Goal: Task Accomplishment & Management: Manage account settings

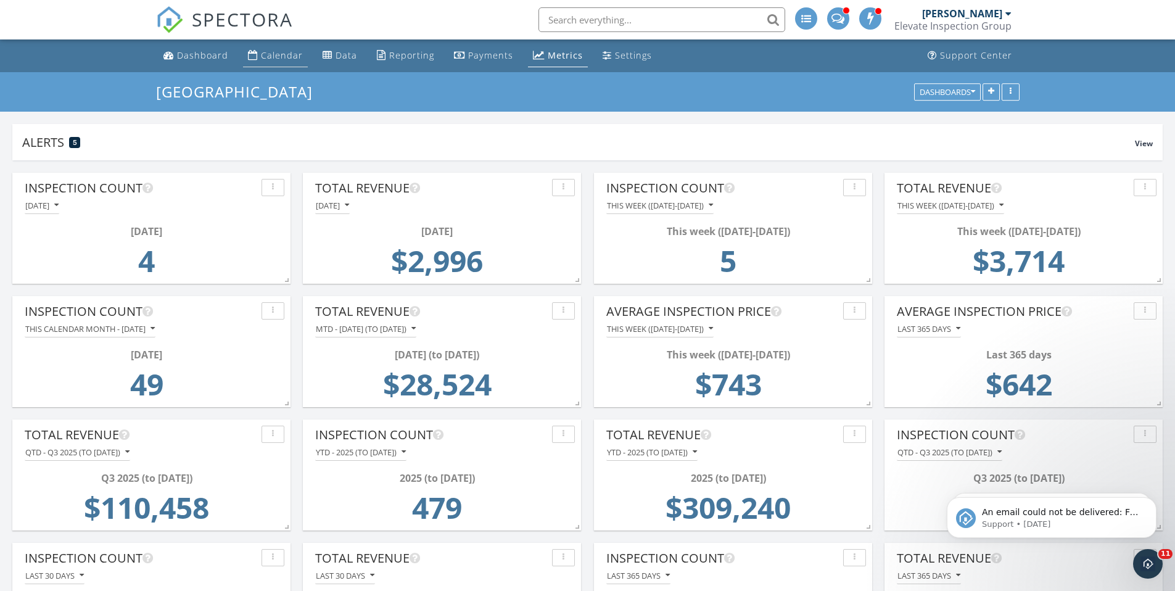
click at [279, 56] on div "Calendar" at bounding box center [282, 55] width 42 height 12
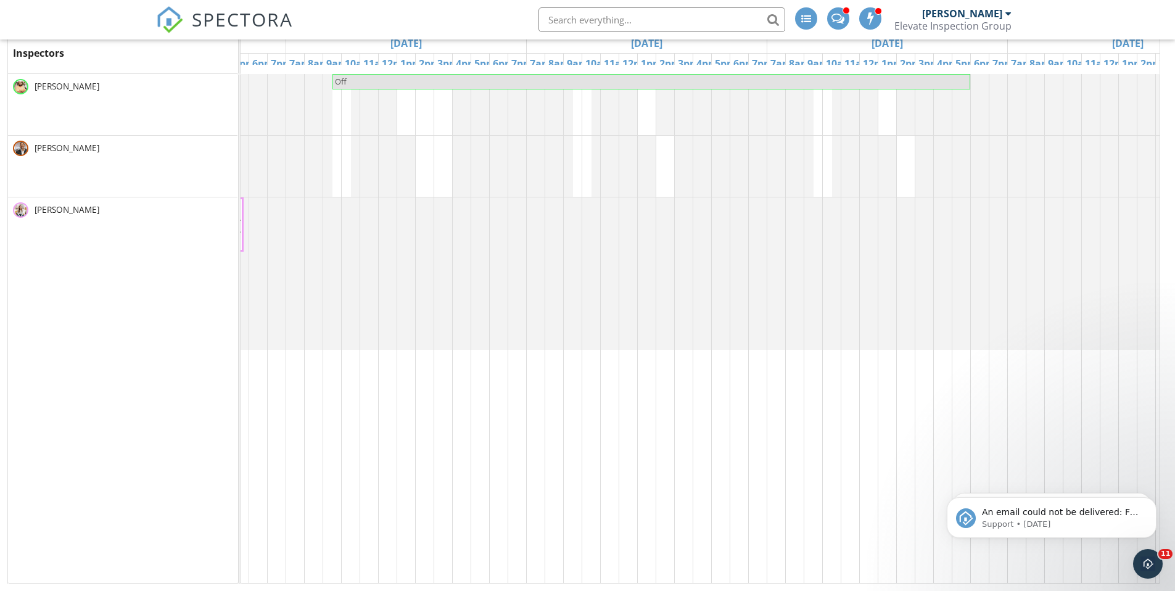
scroll to position [0, 585]
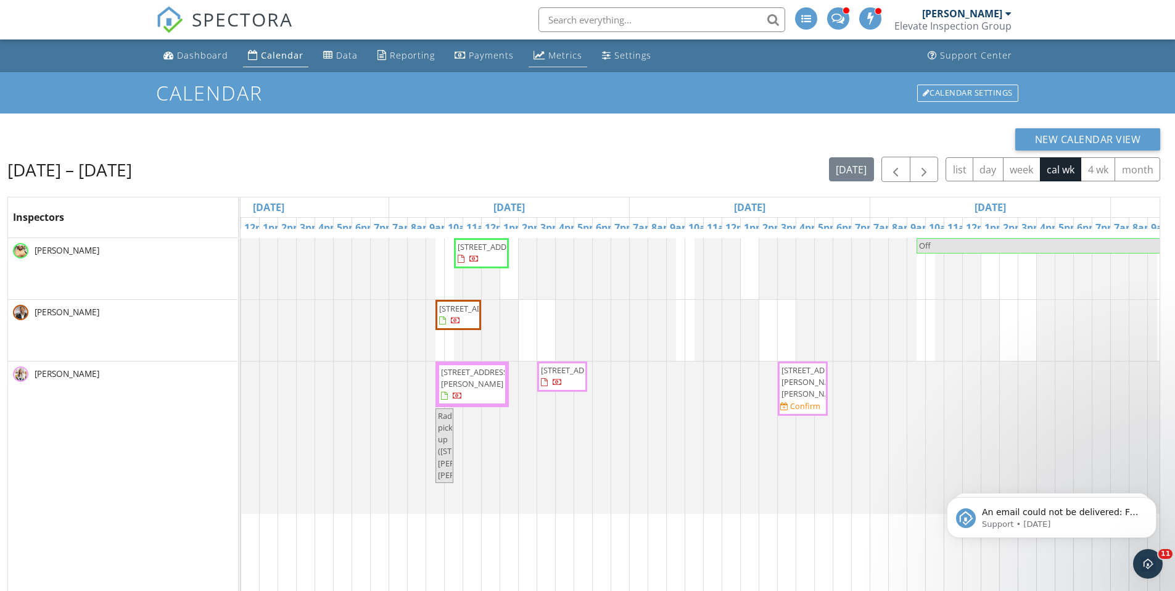
click at [541, 51] on link "Metrics" at bounding box center [558, 55] width 59 height 23
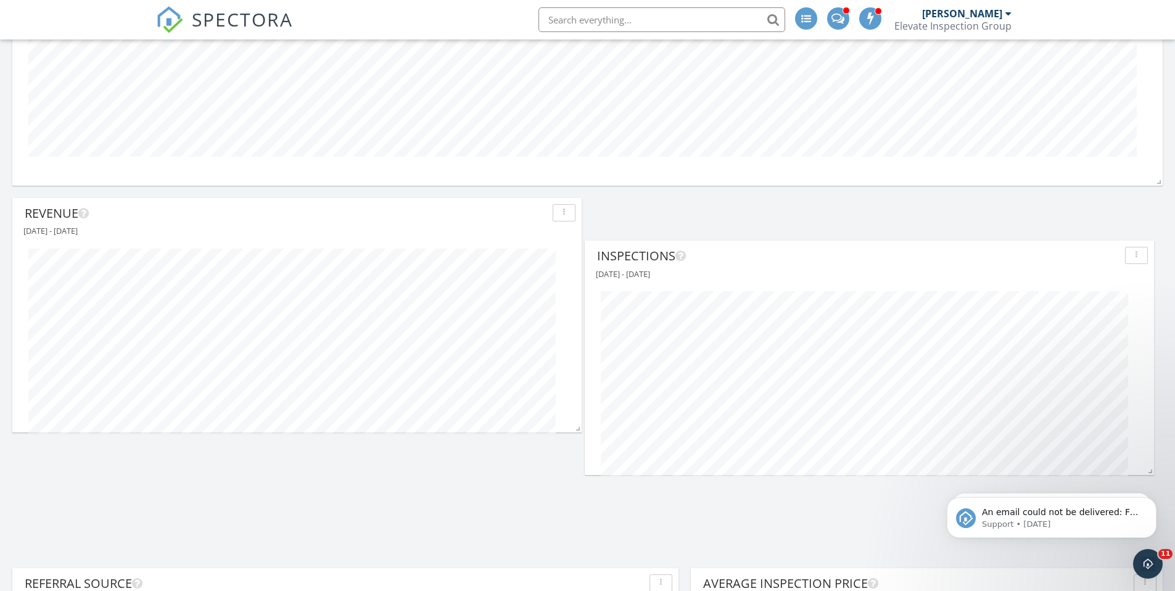
scroll to position [3363, 1194]
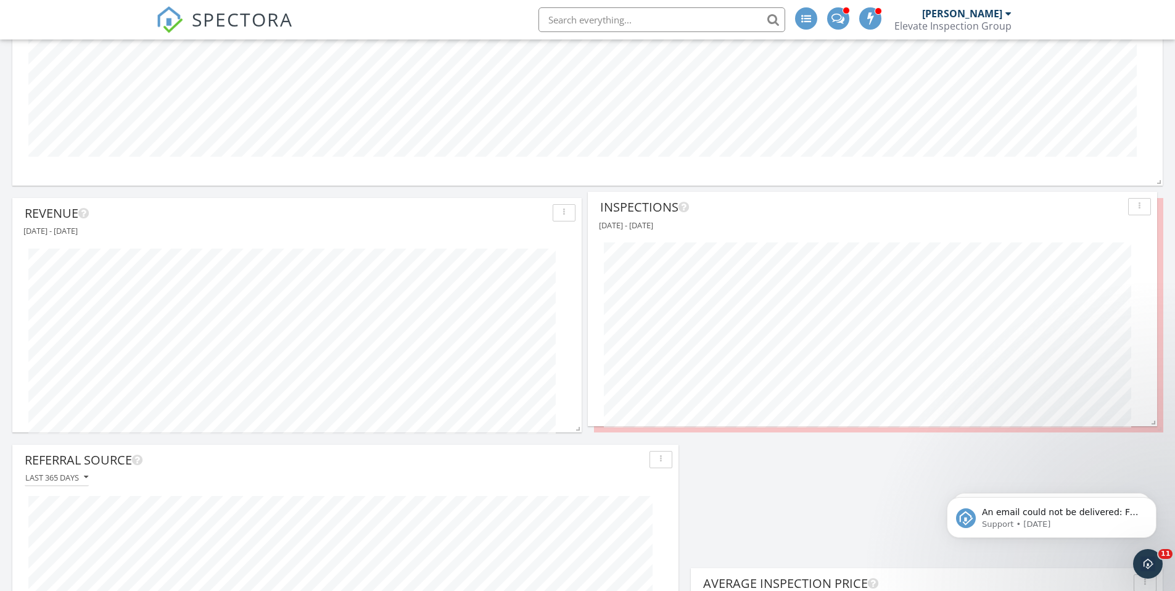
drag, startPoint x: 868, startPoint y: 337, endPoint x: 862, endPoint y: 208, distance: 129.7
click at [862, 208] on div "Inspections" at bounding box center [861, 207] width 523 height 19
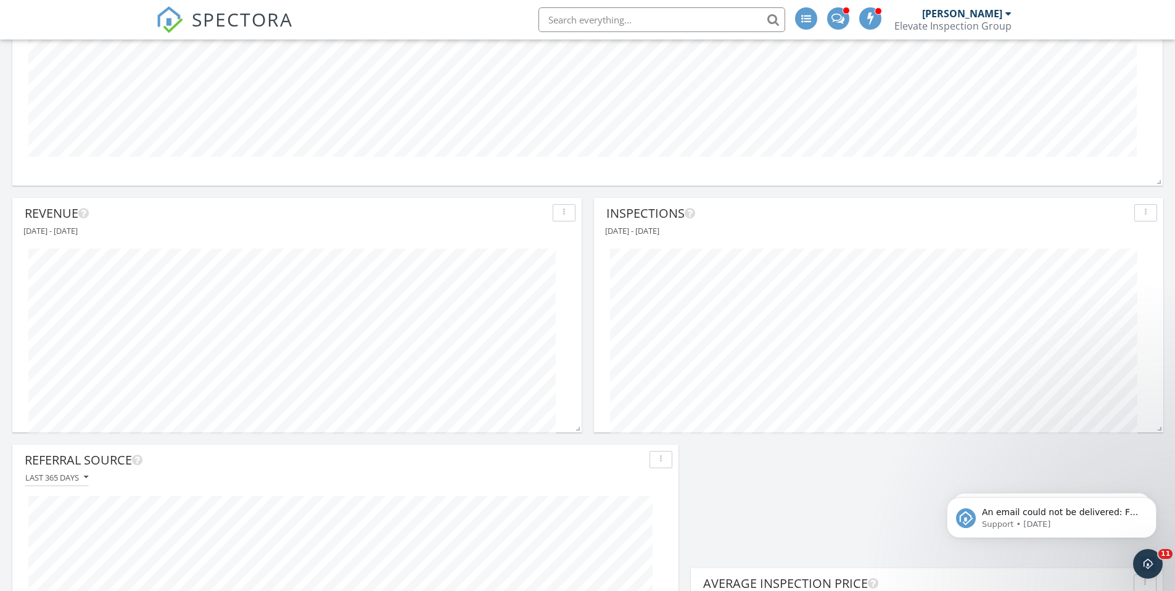
scroll to position [2564, 0]
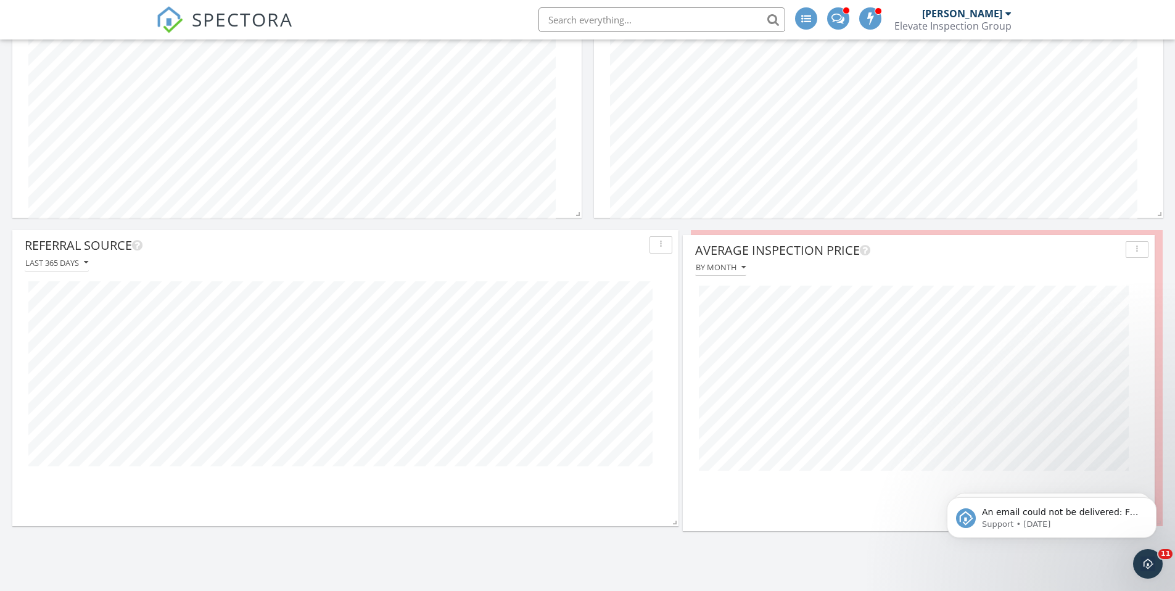
drag, startPoint x: 961, startPoint y: 374, endPoint x: 953, endPoint y: 254, distance: 120.6
click at [953, 254] on div "Average Inspection Price" at bounding box center [908, 250] width 426 height 19
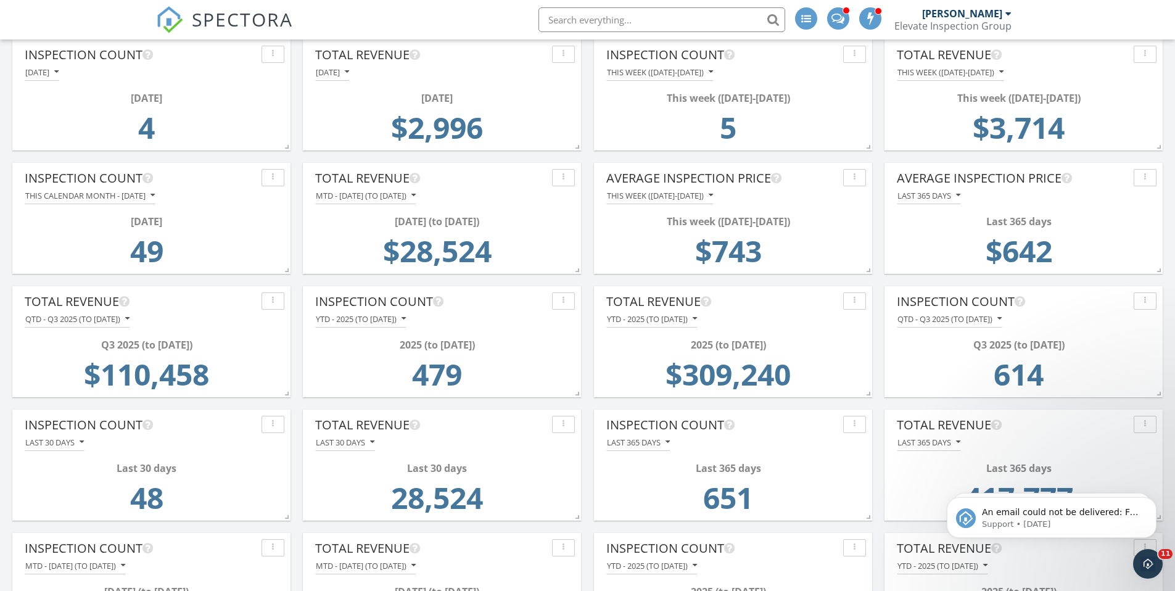
scroll to position [0, 0]
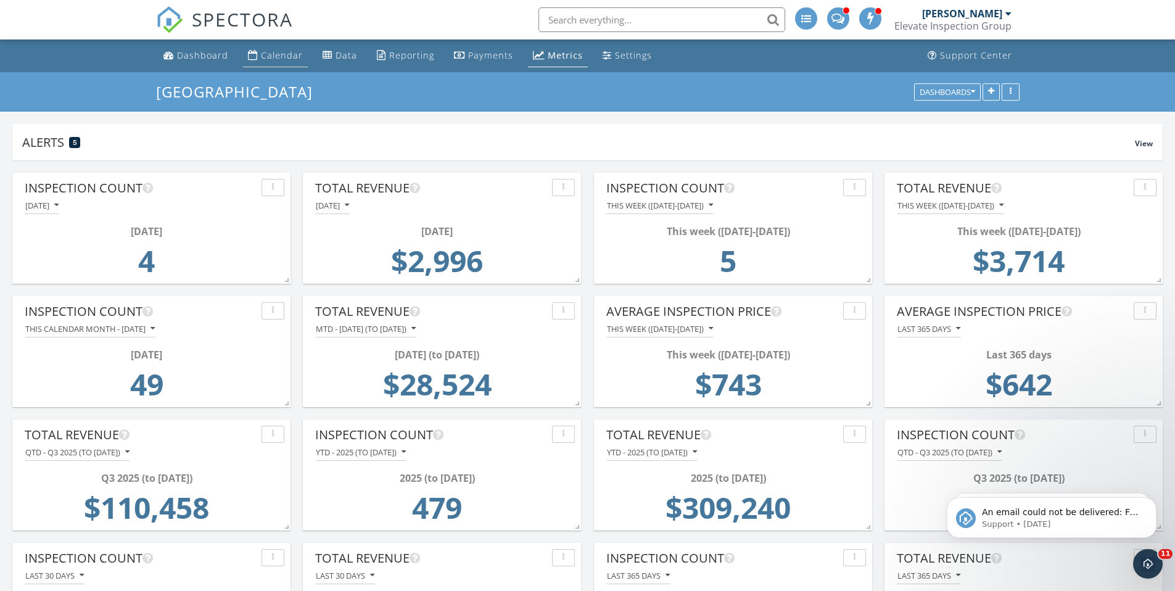
click at [270, 62] on link "Calendar" at bounding box center [275, 55] width 65 height 23
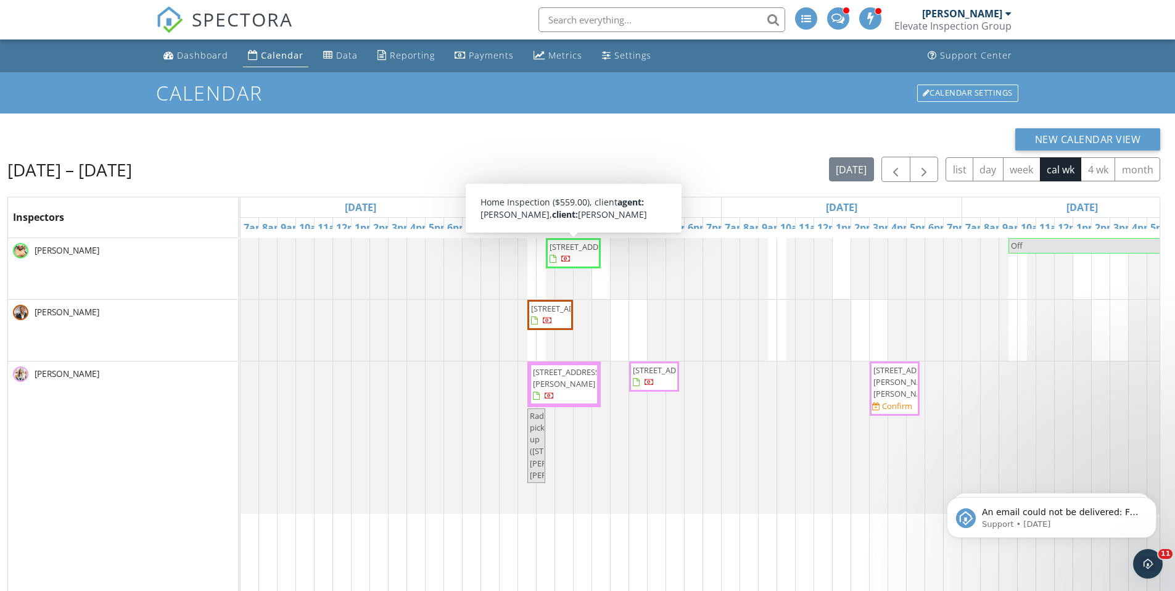
click at [584, 252] on span "[STREET_ADDRESS]" at bounding box center [584, 246] width 69 height 11
